Goal: Book appointment/travel/reservation

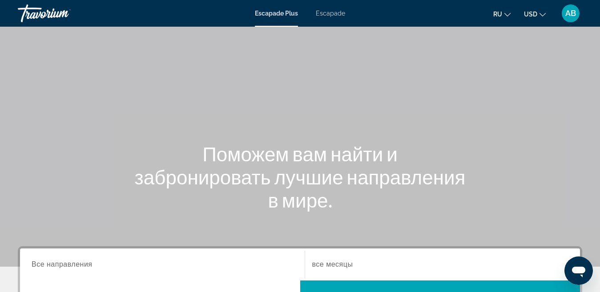
scroll to position [134, 0]
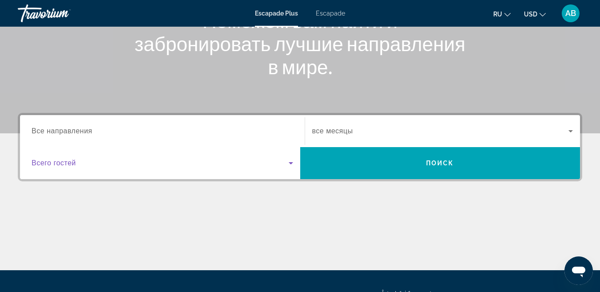
click at [290, 163] on icon "Widget de căutare" at bounding box center [291, 163] width 4 height 2
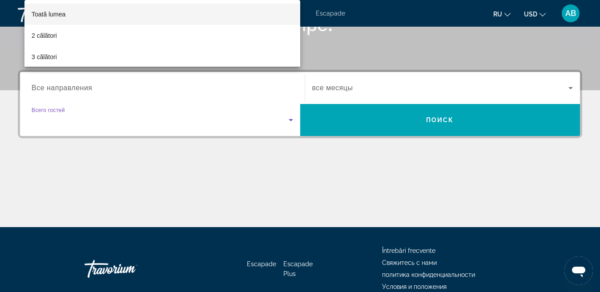
scroll to position [218, 0]
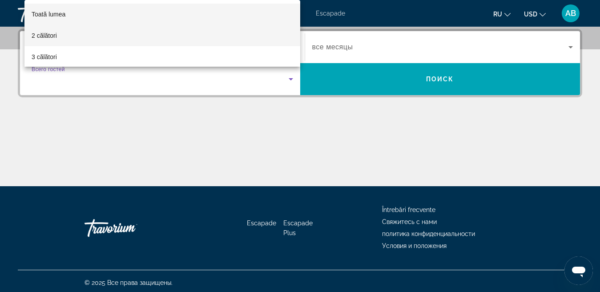
click at [57, 35] on mat-option "2 călători" at bounding box center [162, 35] width 276 height 21
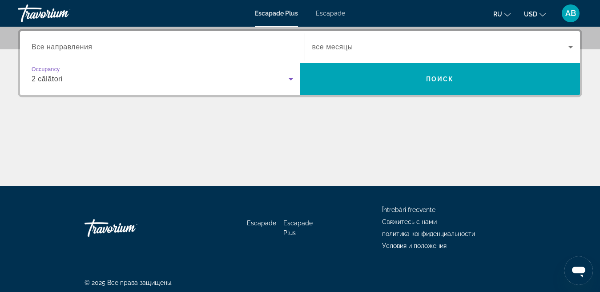
click at [81, 49] on span "Все направления" at bounding box center [62, 47] width 61 height 8
click at [81, 49] on input "Destination Все направления" at bounding box center [163, 47] width 262 height 11
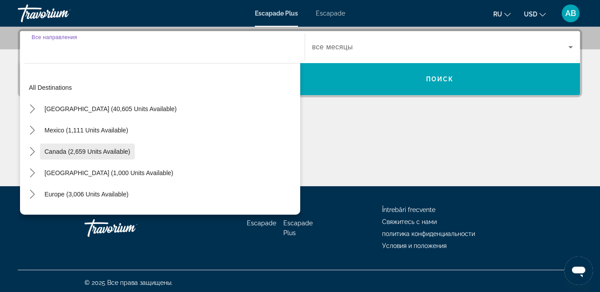
scroll to position [45, 0]
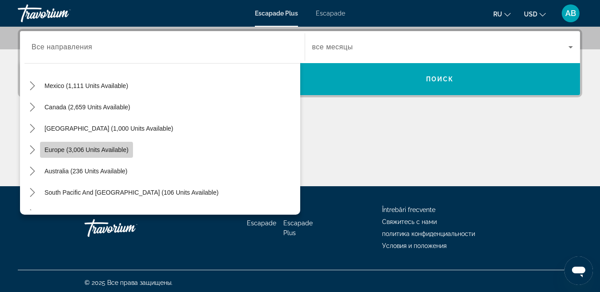
click at [109, 150] on span "Europe (3,006 units available)" at bounding box center [87, 149] width 84 height 7
type input "**********"
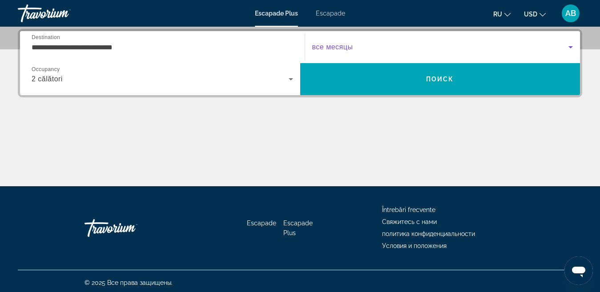
click at [573, 45] on icon "Widget de căutare" at bounding box center [571, 47] width 11 height 11
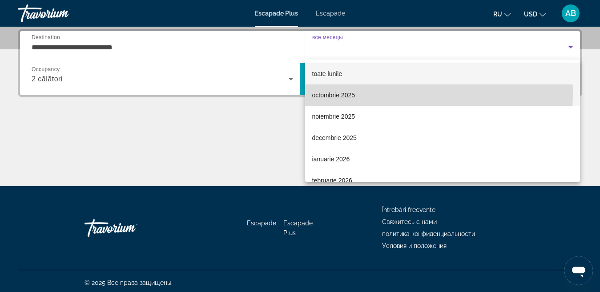
click at [331, 94] on font "octombrie 2025" at bounding box center [333, 95] width 43 height 7
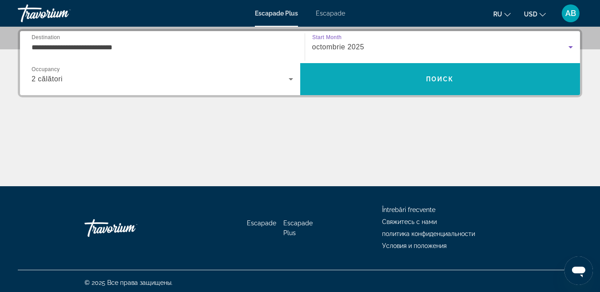
click at [436, 76] on span "Поиск" at bounding box center [440, 79] width 28 height 7
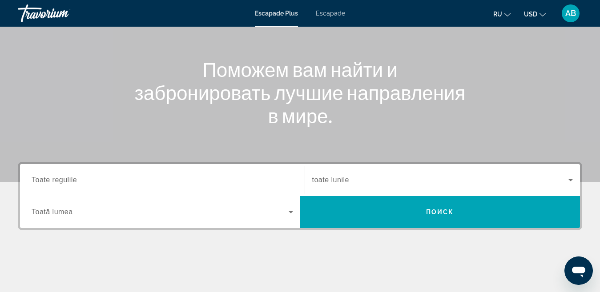
scroll to position [134, 0]
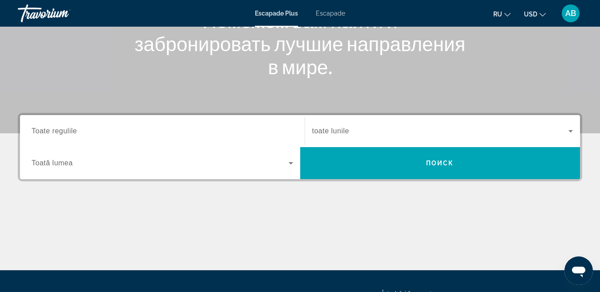
click at [74, 131] on font "Toate regulile" at bounding box center [54, 131] width 45 height 8
click at [74, 131] on input "Destinaţie Toate regulile" at bounding box center [163, 131] width 262 height 11
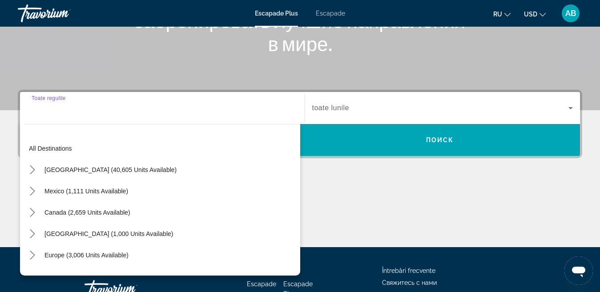
scroll to position [218, 0]
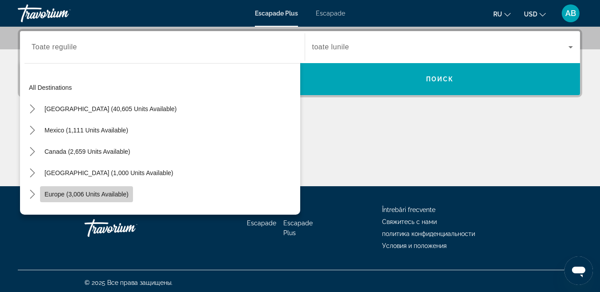
click at [85, 193] on span "Europe (3,006 units available)" at bounding box center [87, 194] width 84 height 7
type input "**********"
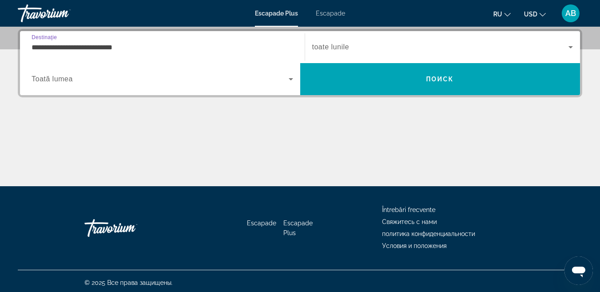
click at [571, 45] on icon "Widget de căutare" at bounding box center [571, 47] width 11 height 11
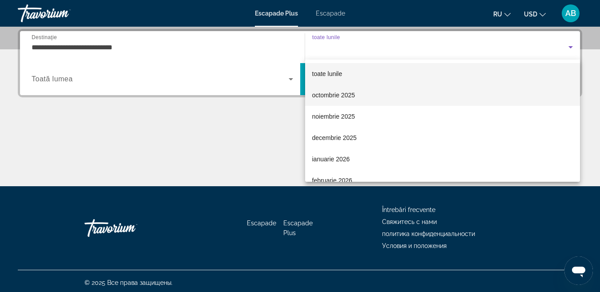
click at [349, 91] on span "octombrie 2025" at bounding box center [333, 95] width 43 height 11
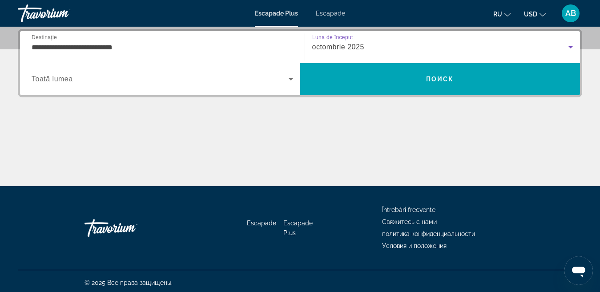
click at [290, 79] on icon "Widget de căutare" at bounding box center [291, 79] width 4 height 2
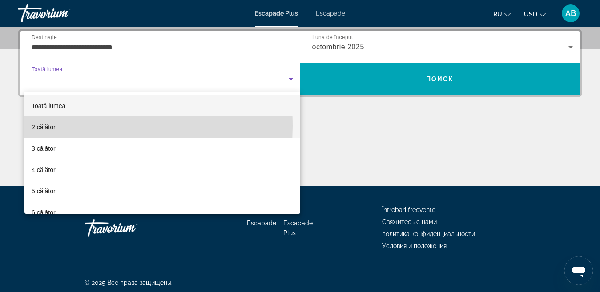
click at [51, 126] on font "2 călători" at bounding box center [44, 127] width 25 height 7
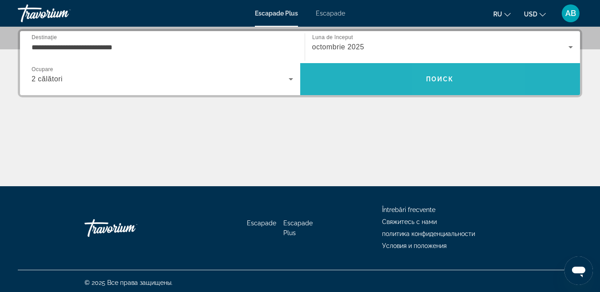
click at [446, 83] on span "Căutare" at bounding box center [440, 79] width 280 height 21
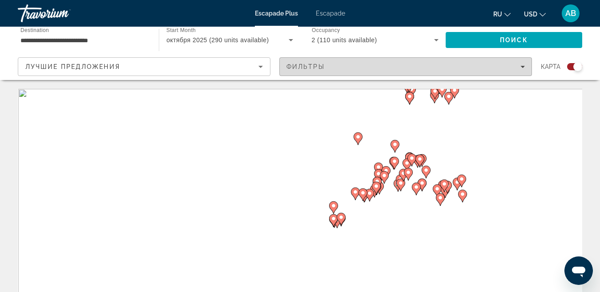
click at [522, 68] on icon "Filters" at bounding box center [523, 67] width 4 height 4
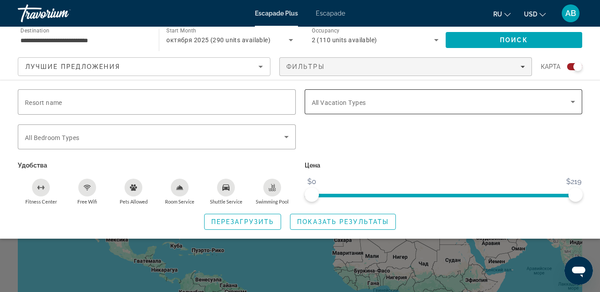
click at [572, 101] on icon "Search widget" at bounding box center [573, 102] width 4 height 2
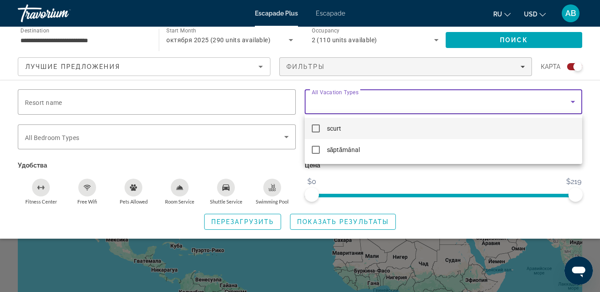
click at [314, 129] on mat-pseudo-checkbox at bounding box center [316, 129] width 8 height 8
click at [53, 105] on div at bounding box center [300, 146] width 600 height 292
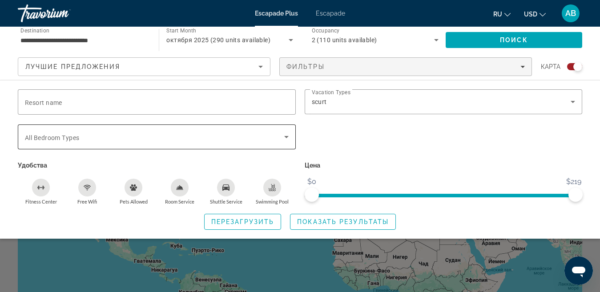
click at [286, 137] on icon "Search widget" at bounding box center [286, 137] width 4 height 2
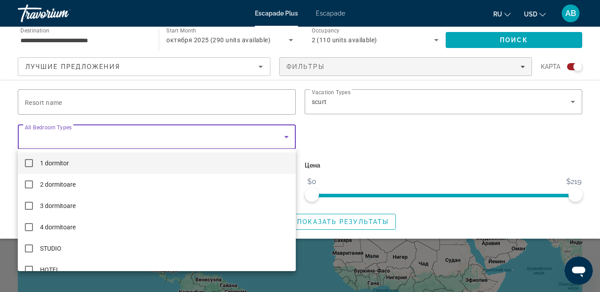
click at [27, 164] on mat-pseudo-checkbox at bounding box center [29, 163] width 8 height 8
click at [396, 154] on div at bounding box center [300, 146] width 600 height 292
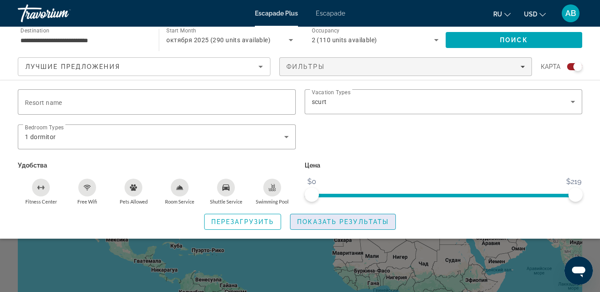
click at [342, 223] on span "Показать результаты" at bounding box center [343, 222] width 92 height 7
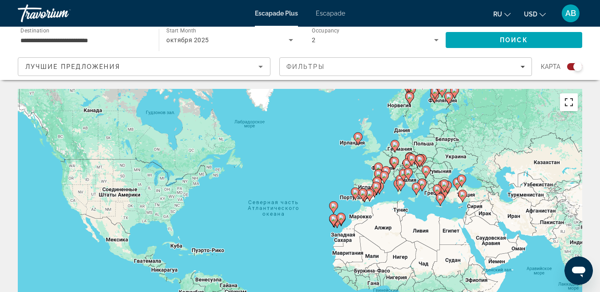
click at [571, 109] on button "Включить полноэкранный режим" at bounding box center [569, 102] width 18 height 18
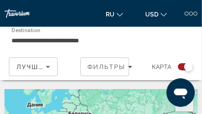
drag, startPoint x: 182, startPoint y: 50, endPoint x: 13, endPoint y: 69, distance: 170.1
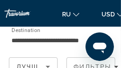
drag, startPoint x: 45, startPoint y: 26, endPoint x: 60, endPoint y: 51, distance: 28.9
drag, startPoint x: 61, startPoint y: 46, endPoint x: 70, endPoint y: 44, distance: 9.3
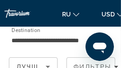
drag, startPoint x: 34, startPoint y: 41, endPoint x: 91, endPoint y: 28, distance: 58.1
drag, startPoint x: 56, startPoint y: 43, endPoint x: 36, endPoint y: 53, distance: 22.5
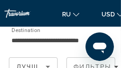
type input "**********"
drag, startPoint x: 56, startPoint y: 39, endPoint x: 93, endPoint y: 46, distance: 37.7
drag, startPoint x: 43, startPoint y: 27, endPoint x: 72, endPoint y: 57, distance: 41.5
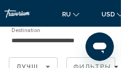
drag, startPoint x: 71, startPoint y: 44, endPoint x: 80, endPoint y: 46, distance: 9.3
drag, startPoint x: 46, startPoint y: 42, endPoint x: 60, endPoint y: 15, distance: 30.5
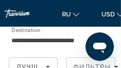
drag, startPoint x: 50, startPoint y: 37, endPoint x: 69, endPoint y: 23, distance: 23.8
drag, startPoint x: 46, startPoint y: 45, endPoint x: 80, endPoint y: 36, distance: 35.0
drag, startPoint x: 27, startPoint y: 33, endPoint x: 33, endPoint y: 43, distance: 11.5
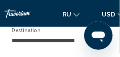
scroll to position [36, 0]
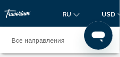
scroll to position [303, 0]
drag, startPoint x: 100, startPoint y: 34, endPoint x: 182, endPoint y: 55, distance: 84.6
click at [100, 34] on icon "Открыть окно обмена сообщениями" at bounding box center [97, 36] width 13 height 11
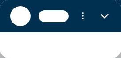
scroll to position [0, 0]
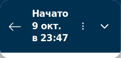
type textarea "*"
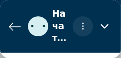
scroll to position [291, 0]
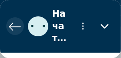
click at [9, 27] on icon "Вернуться к списку разговоров" at bounding box center [15, 26] width 12 height 12
